Goal: Information Seeking & Learning: Stay updated

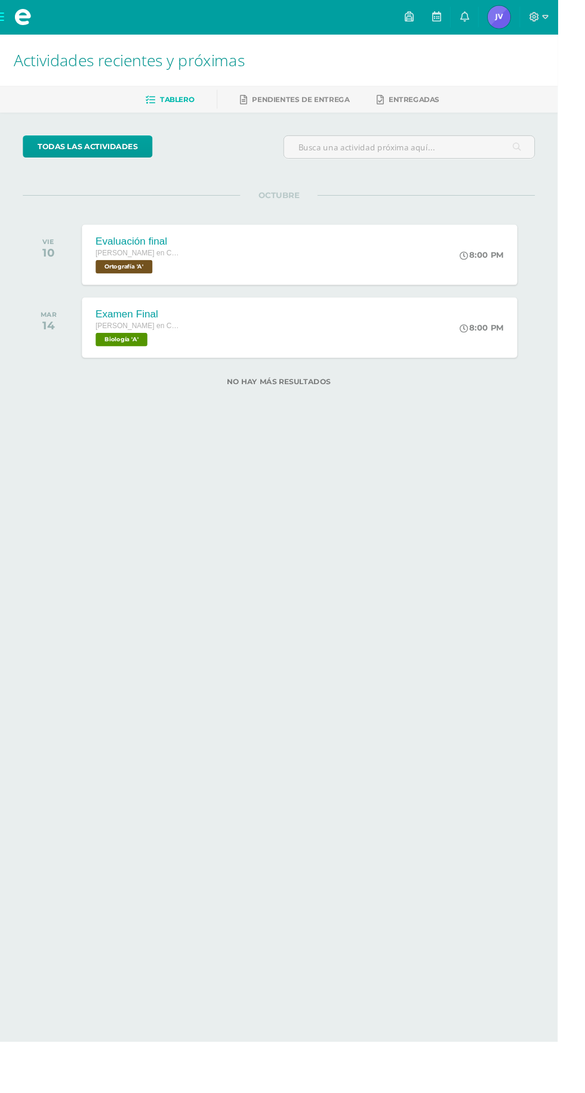
click at [537, 18] on span "José Pablo Mi Perfil" at bounding box center [523, 18] width 29 height 24
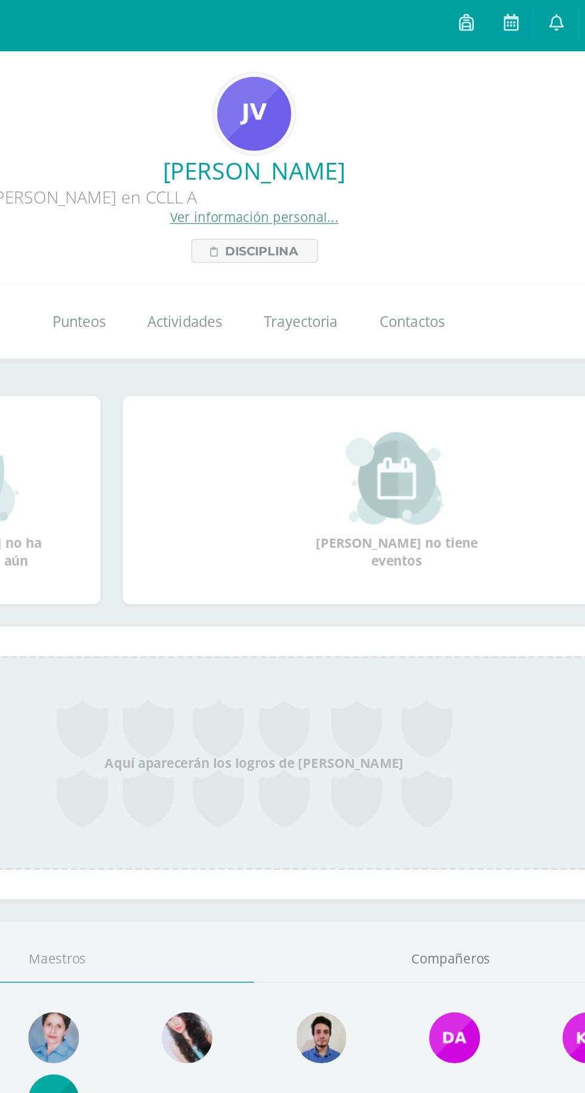
click at [482, 26] on link at bounding box center [486, 18] width 29 height 36
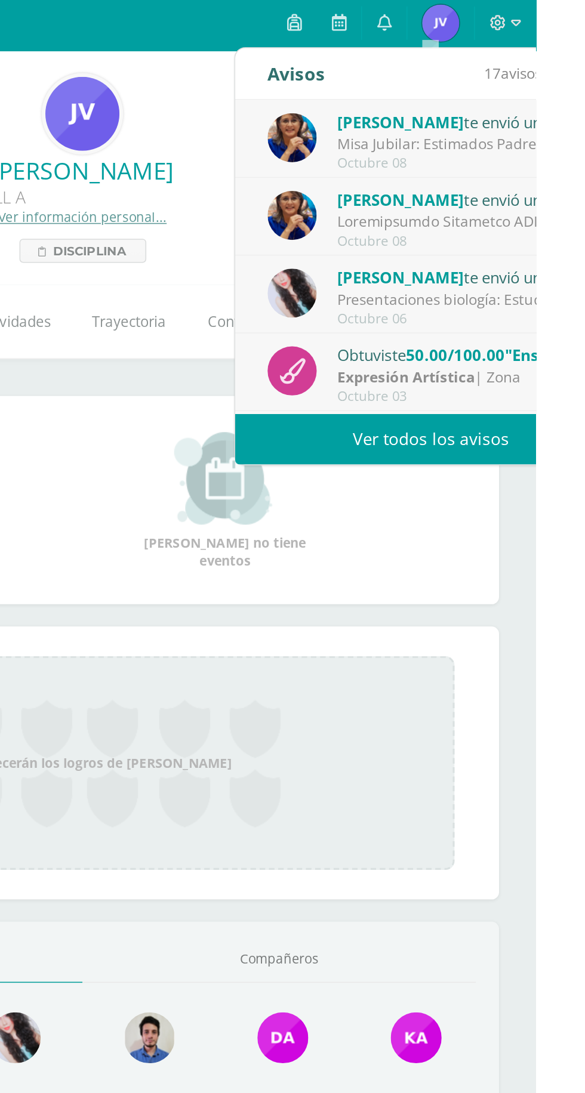
click at [462, 287] on link "Ver todos los avisos" at bounding box center [517, 286] width 252 height 33
click at [492, 280] on link "Ver todos los avisos" at bounding box center [517, 286] width 252 height 33
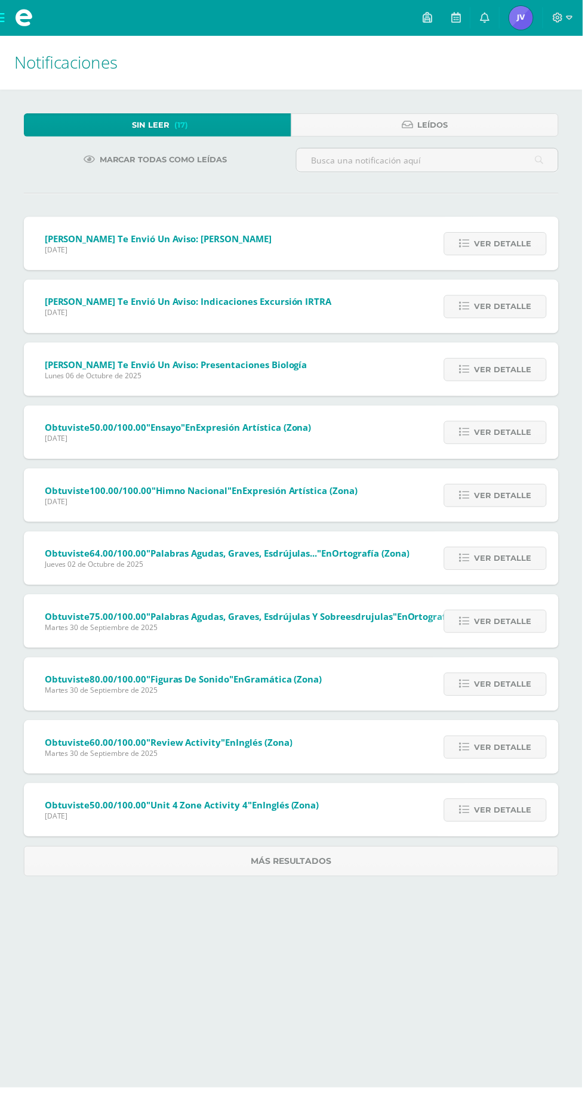
click at [101, 229] on div "Lucía Noriega te envió un aviso: Misa Jubilar Miércoles 08 de Octubre de 2025 B…" at bounding box center [154, 245] width 261 height 54
click at [149, 254] on span "Miércoles 08 de Octubre de 2025" at bounding box center [159, 251] width 228 height 10
click at [110, 227] on div "Lucía Noriega te envió un aviso: Misa Jubilar Miércoles 08 de Octubre de 2025 B…" at bounding box center [154, 245] width 261 height 54
click at [203, 870] on link "Más resultados" at bounding box center [292, 865] width 537 height 30
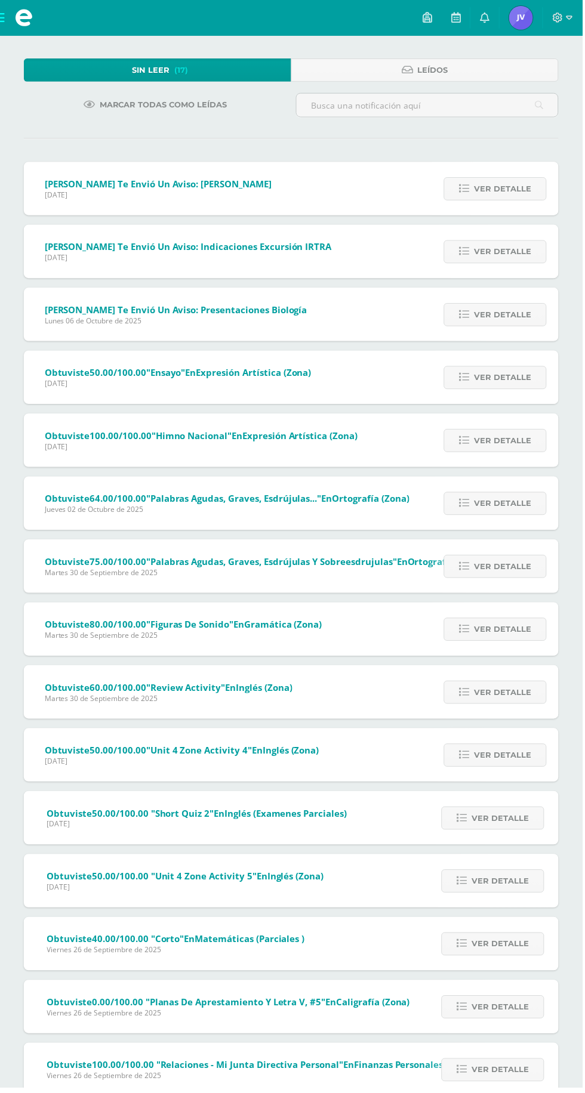
scroll to position [53, 0]
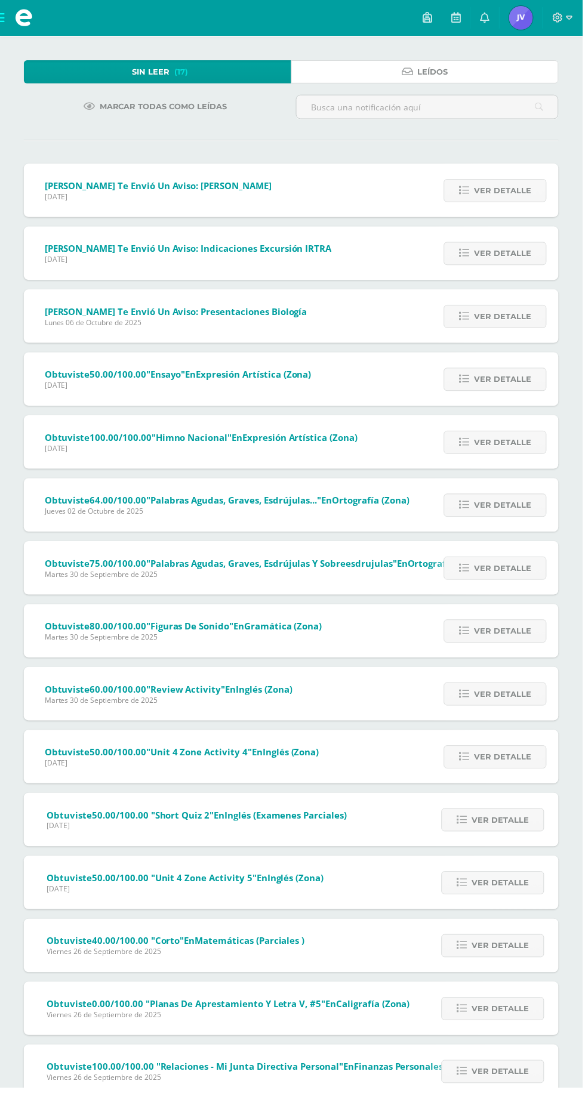
click at [481, 71] on link "Leídos" at bounding box center [426, 72] width 268 height 23
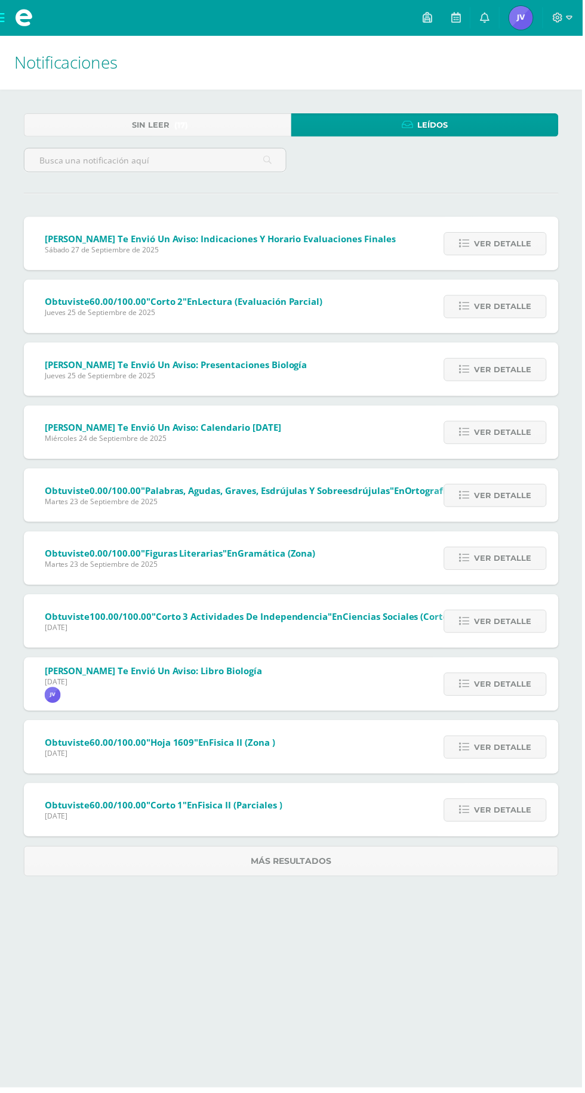
click at [494, 245] on span "Ver detalle" at bounding box center [504, 245] width 57 height 22
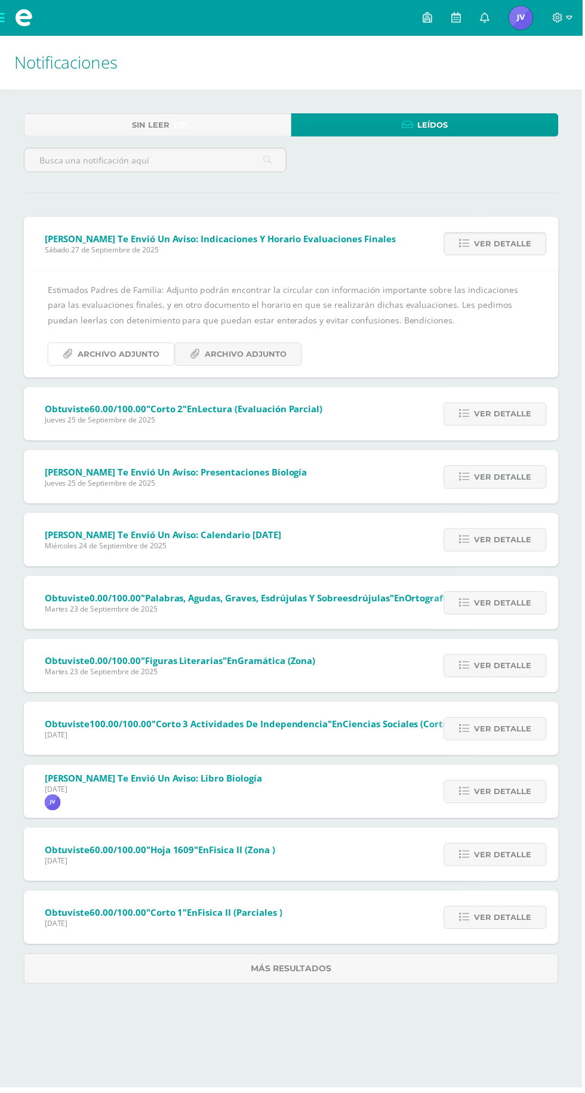
click at [109, 357] on span "Archivo Adjunto" at bounding box center [119, 356] width 82 height 22
